Goal: Task Accomplishment & Management: Manage account settings

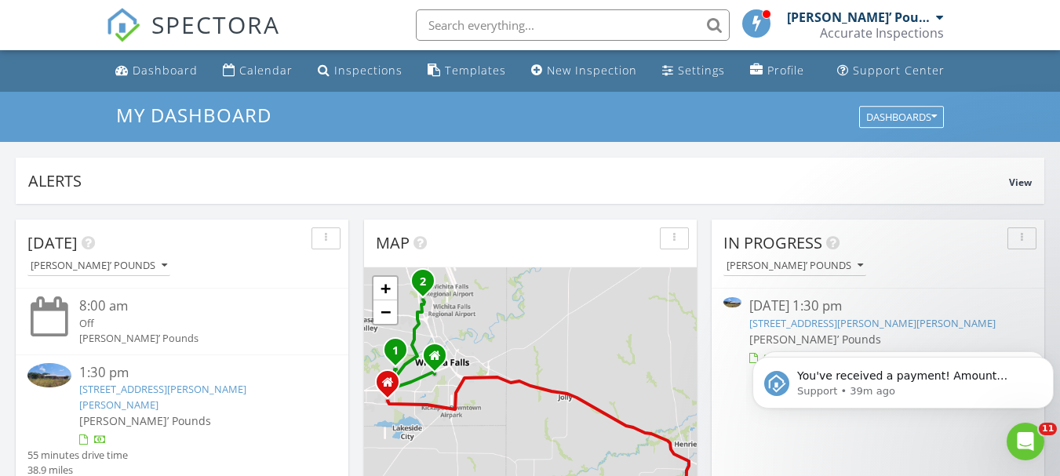
click at [109, 391] on link "6151 Old Joy Shannon Rd, Henrietta, TX 76365" at bounding box center [162, 396] width 167 height 29
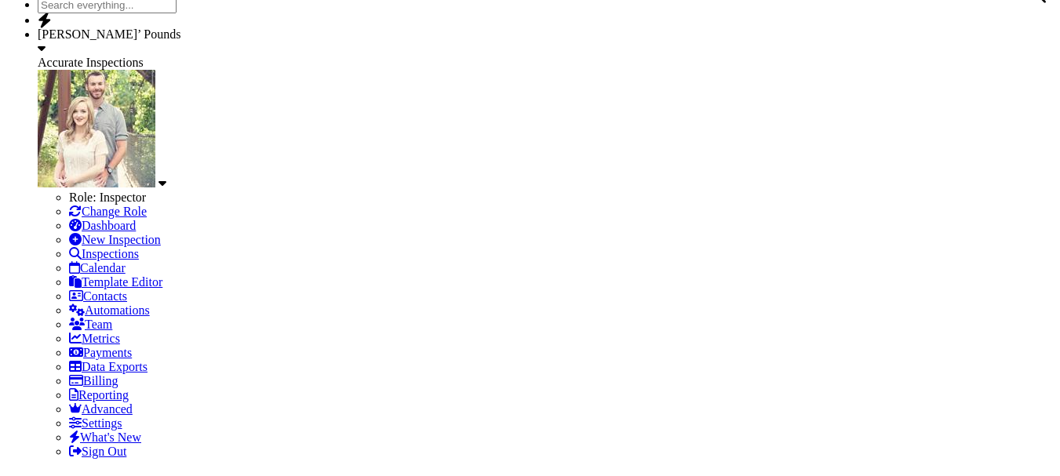
scroll to position [258, 0]
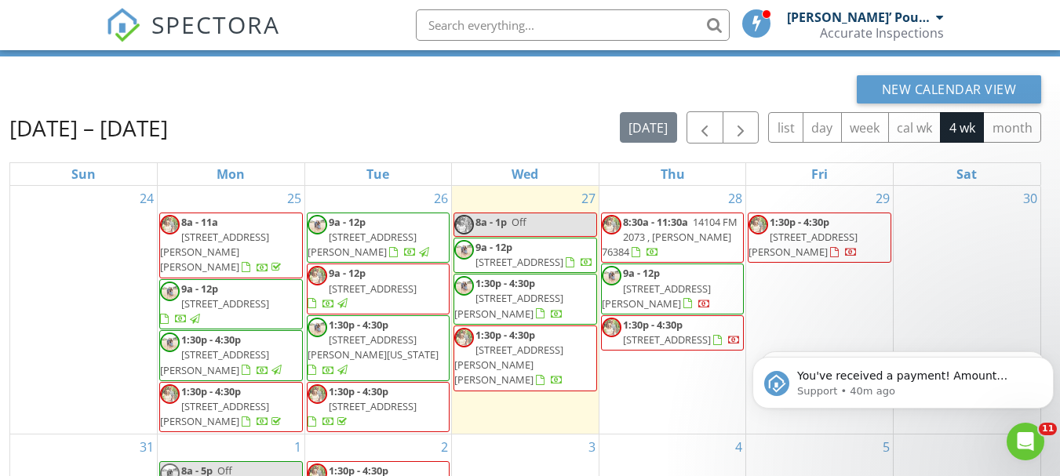
scroll to position [97, 0]
